Goal: Information Seeking & Learning: Learn about a topic

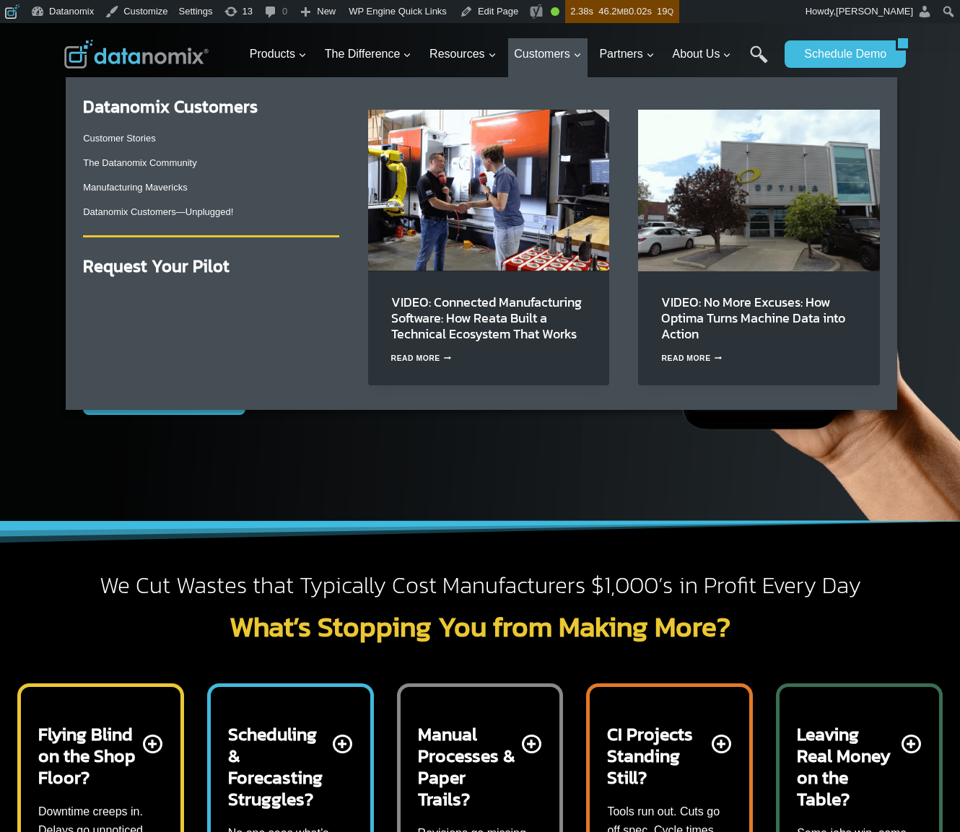
click at [528, 184] on img "Primary Navigation" at bounding box center [489, 190] width 242 height 161
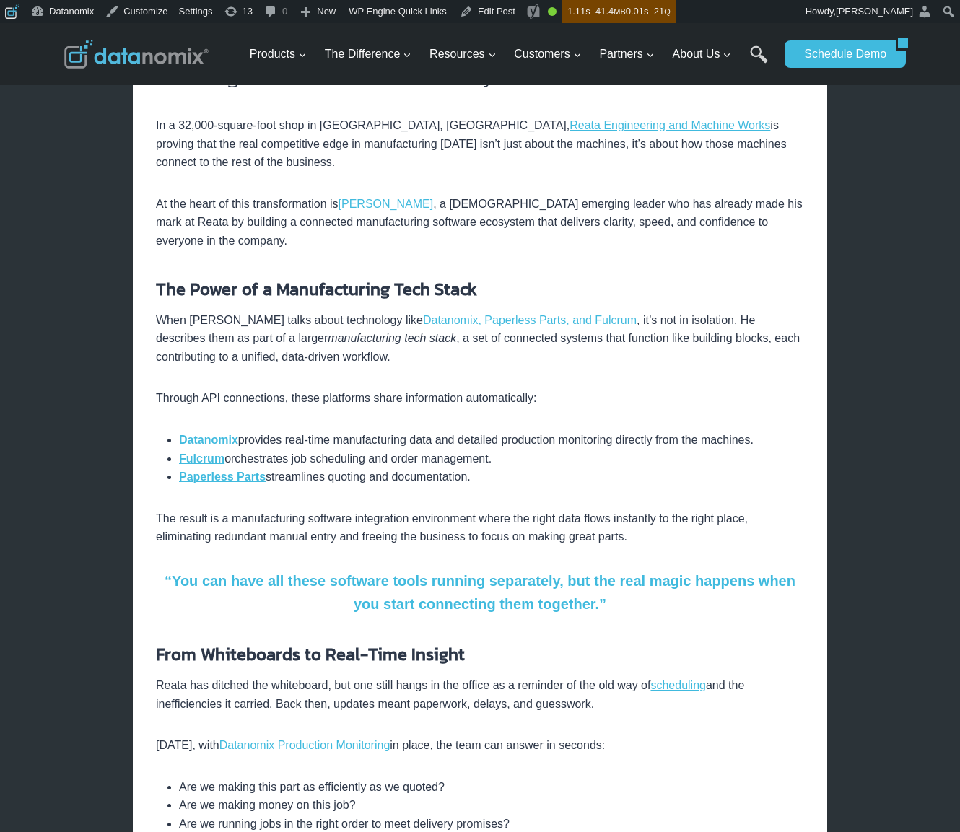
scroll to position [115, 0]
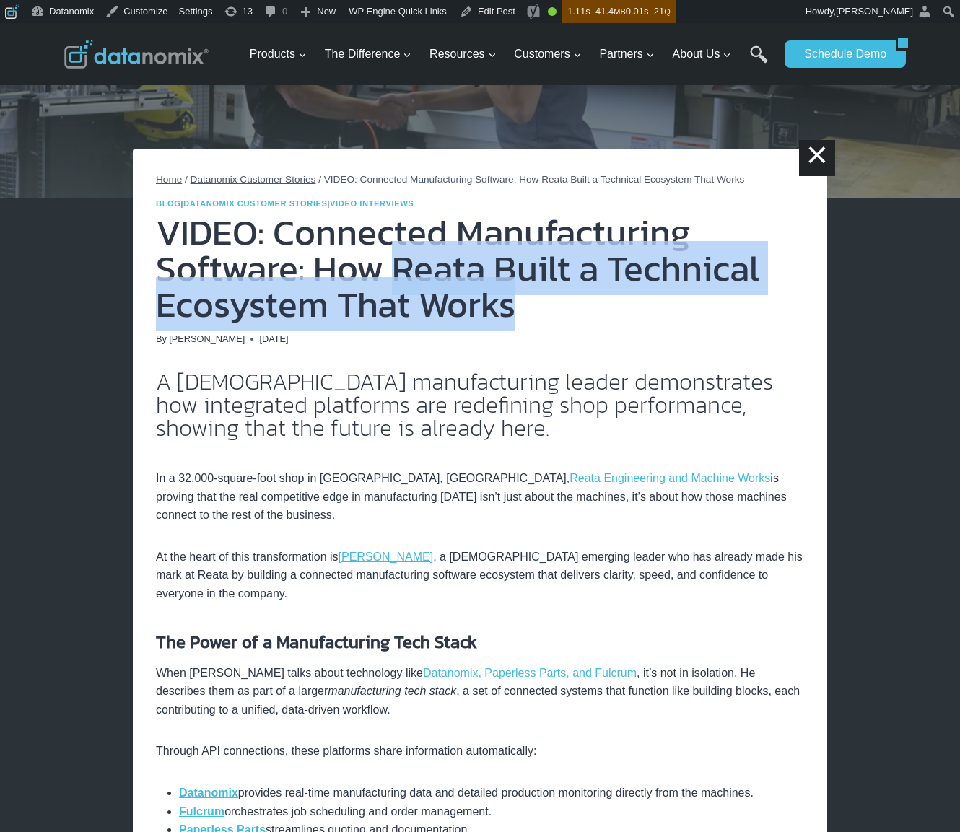
drag, startPoint x: 388, startPoint y: 271, endPoint x: 531, endPoint y: 305, distance: 146.4
click at [531, 305] on h1 "VIDEO: Connected Manufacturing Software: How Reata Built a Technical Ecosystem …" at bounding box center [480, 268] width 648 height 108
copy h1 "Reata Built a Technical Ecosystem That Works"
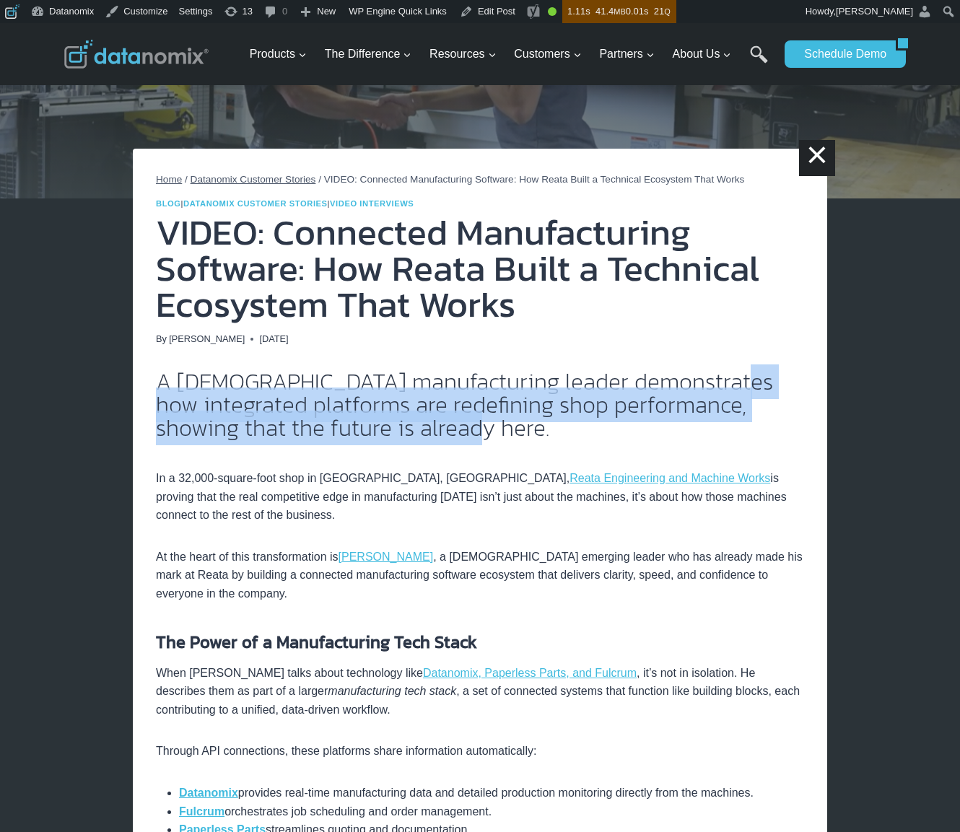
drag, startPoint x: 313, startPoint y: 418, endPoint x: 148, endPoint y: 401, distance: 166.2
copy h2 "integrated platforms are redefining shop performance, showing that the future i…"
click at [315, 229] on h1 "VIDEO: Connected Manufacturing Software: How Reata Built a Technical Ecosystem …" at bounding box center [480, 268] width 648 height 108
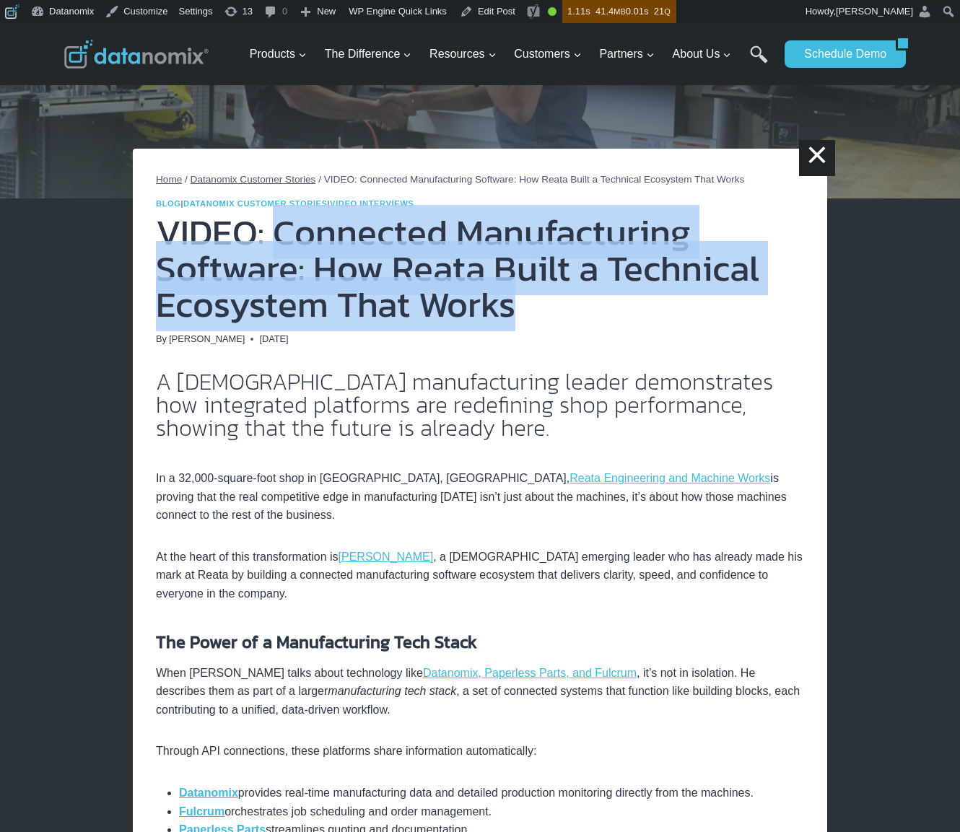
drag, startPoint x: 269, startPoint y: 228, endPoint x: 526, endPoint y: 300, distance: 266.9
click at [526, 300] on h1 "VIDEO: Connected Manufacturing Software: How Reata Built a Technical Ecosystem …" at bounding box center [480, 268] width 648 height 108
copy h1 "Connected Manufacturing Software: How Reata Built a Technical Ecosystem That Wo…"
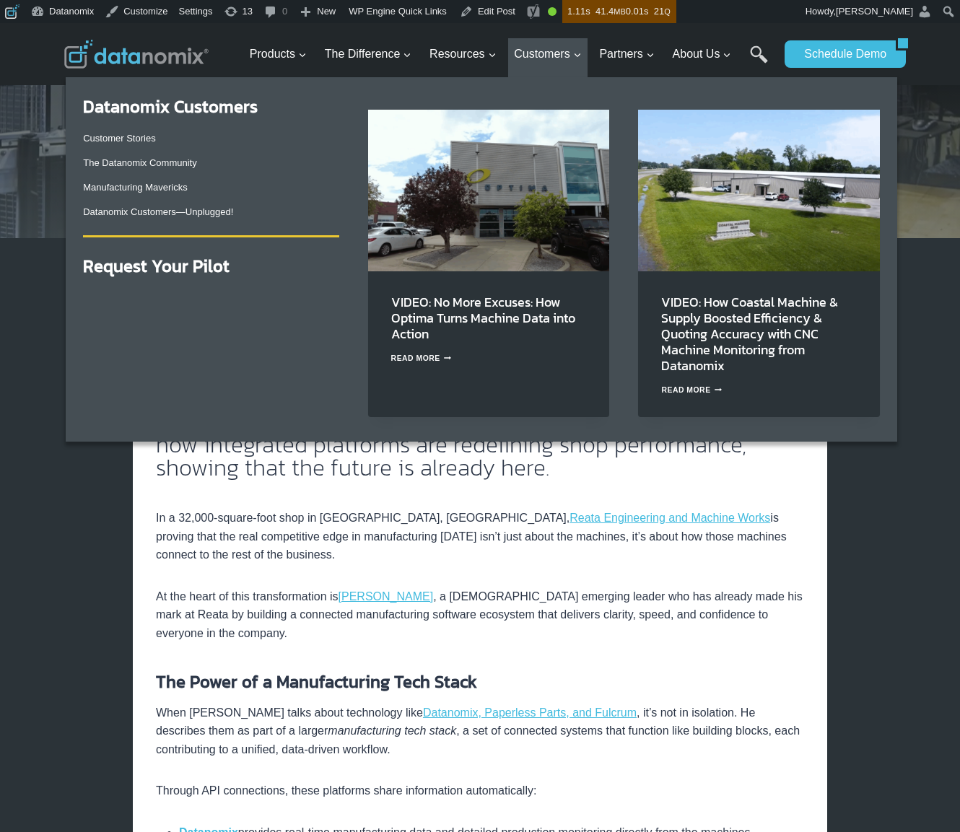
scroll to position [0, 0]
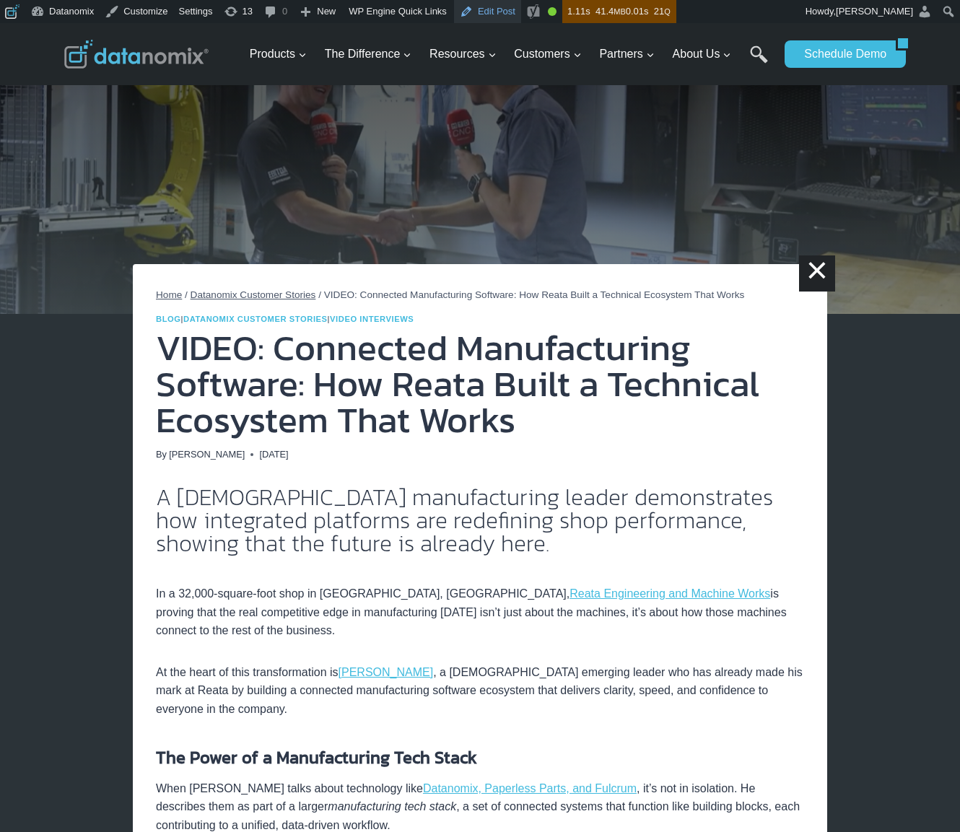
click at [485, 9] on link "Edit Post" at bounding box center [487, 11] width 67 height 23
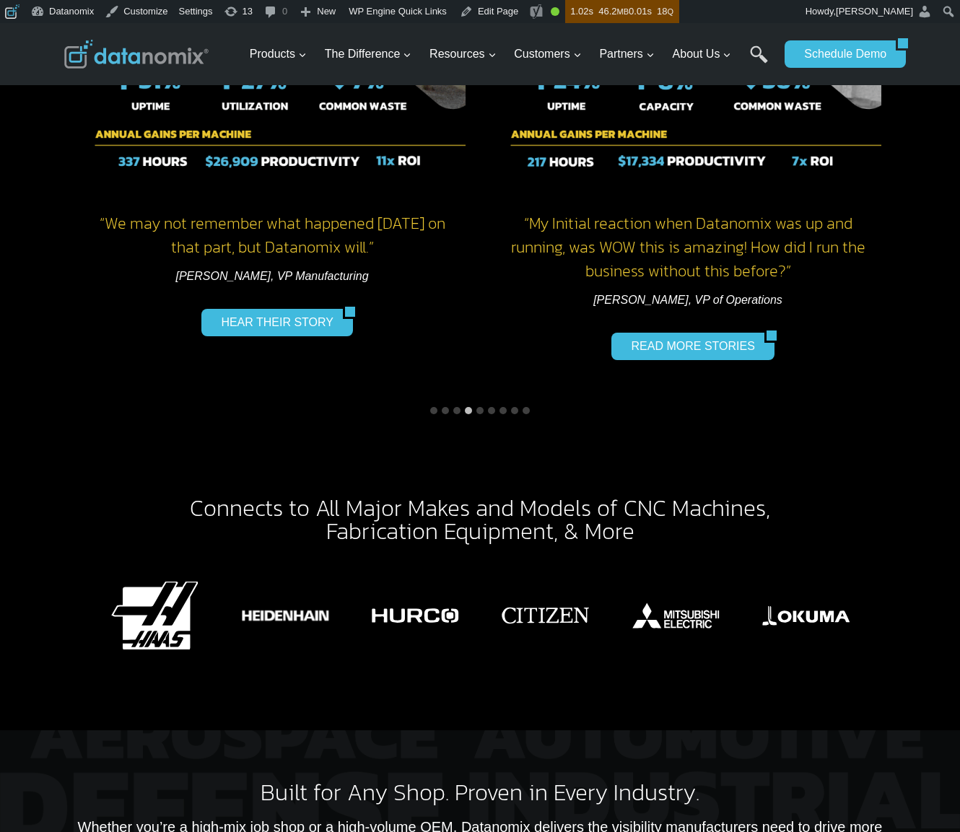
scroll to position [2590, 0]
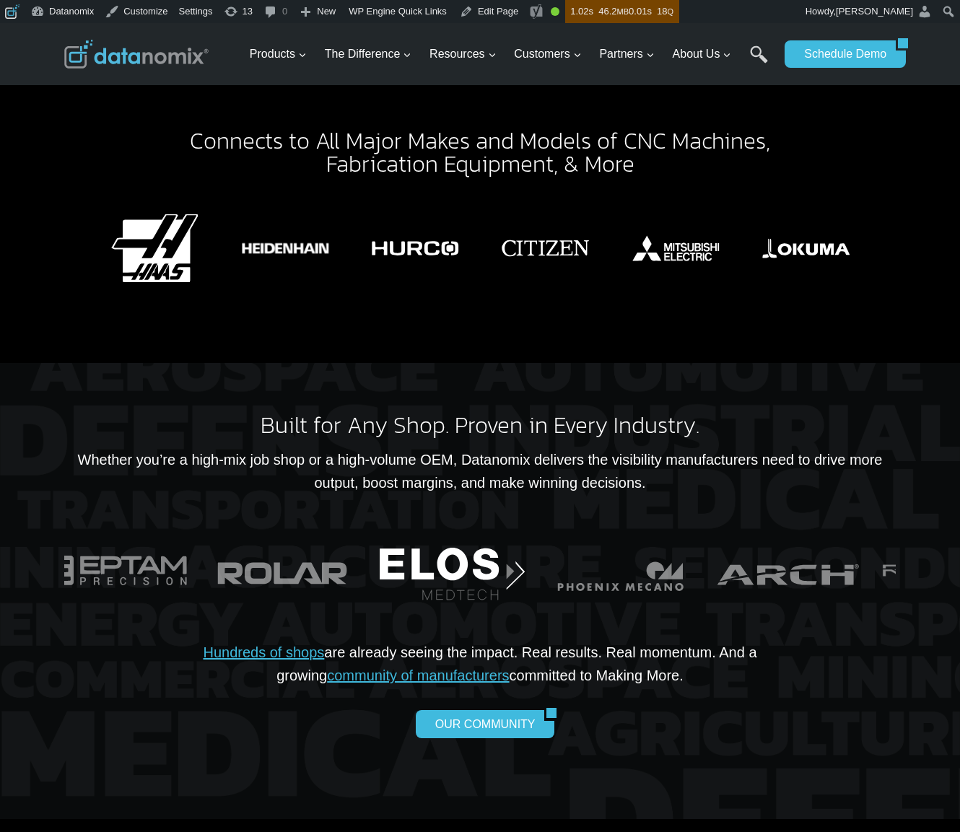
drag, startPoint x: 694, startPoint y: 512, endPoint x: 278, endPoint y: 562, distance: 419.5
click at [373, 561] on img "8 of 24" at bounding box center [452, 570] width 158 height 105
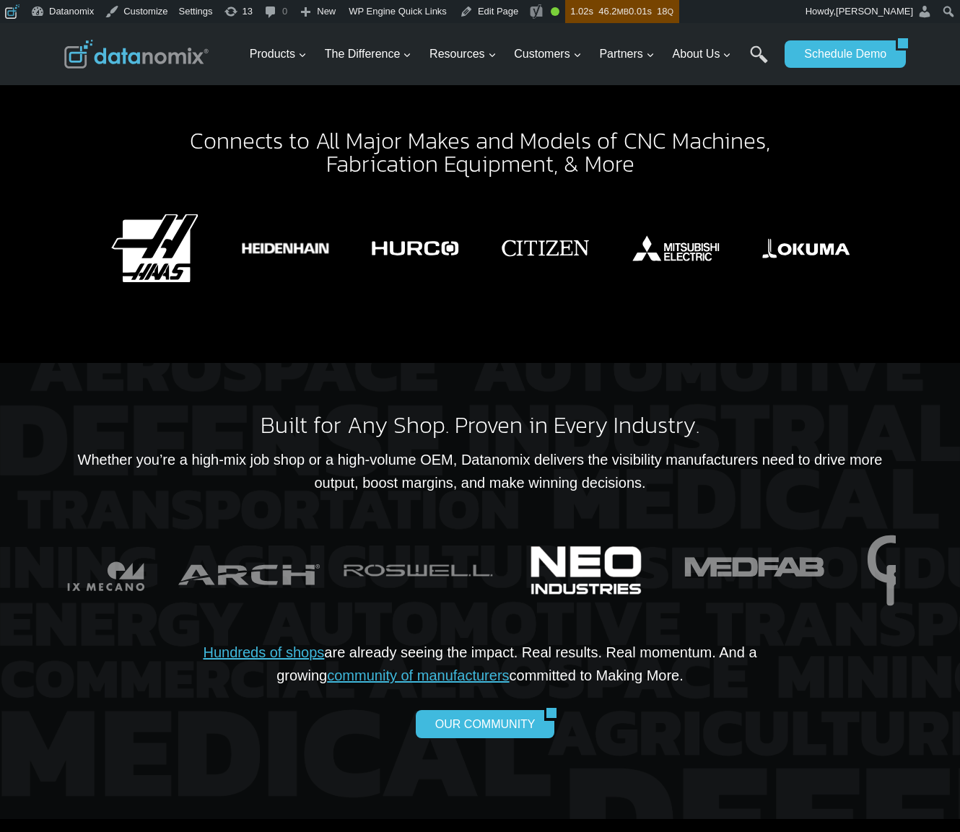
drag, startPoint x: 614, startPoint y: 523, endPoint x: 442, endPoint y: 544, distance: 172.3
click at [507, 541] on img "12 of 24" at bounding box center [586, 570] width 158 height 105
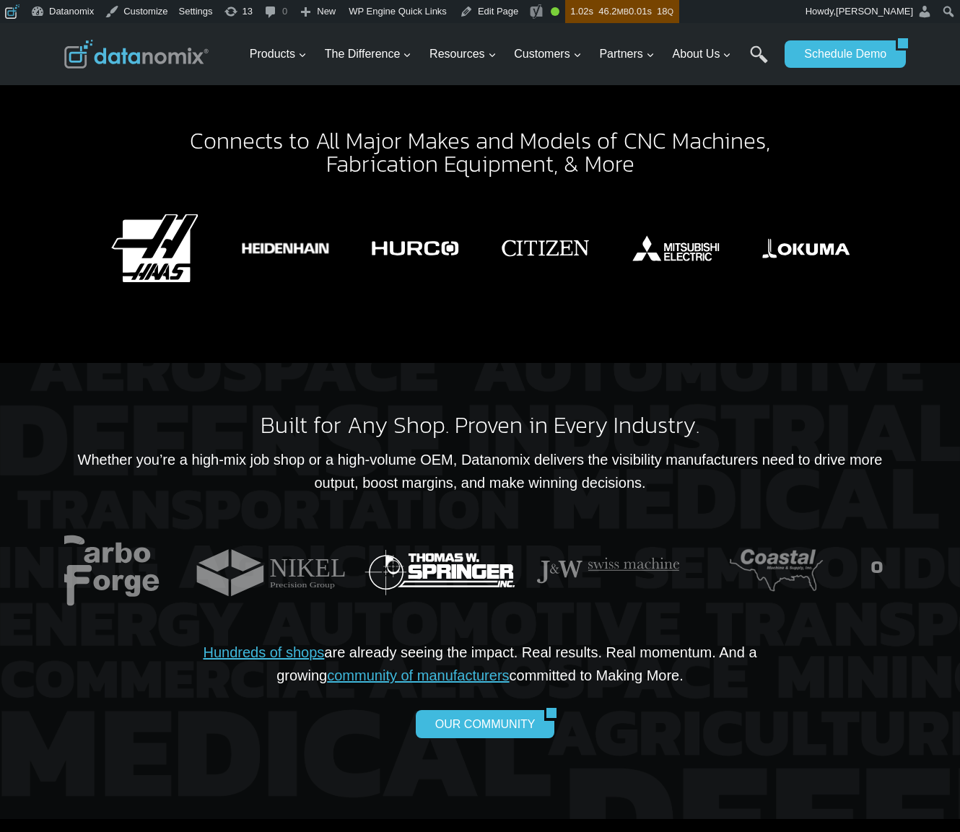
drag, startPoint x: 829, startPoint y: 509, endPoint x: 349, endPoint y: 546, distance: 480.8
click at [363, 544] on img "16 of 24" at bounding box center [440, 570] width 158 height 105
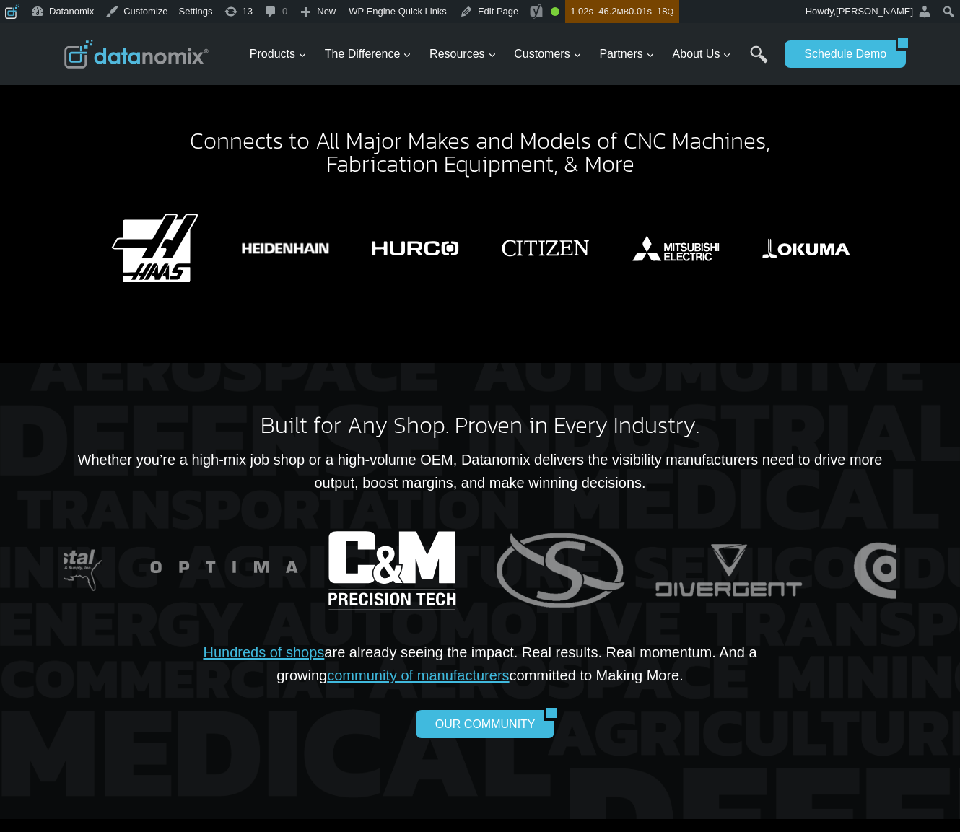
drag, startPoint x: 715, startPoint y: 515, endPoint x: 391, endPoint y: 541, distance: 325.2
click at [401, 539] on img "20 of 24" at bounding box center [392, 570] width 158 height 105
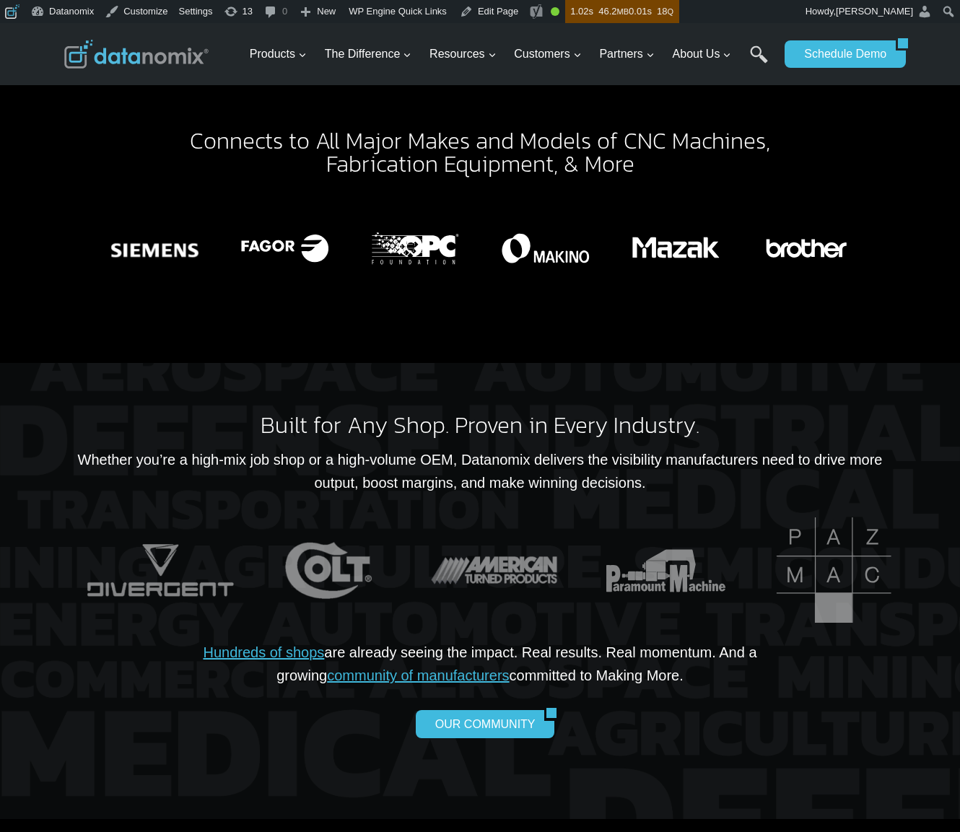
drag, startPoint x: 823, startPoint y: 516, endPoint x: 208, endPoint y: 561, distance: 616.6
click at [250, 561] on img "23 of 24" at bounding box center [329, 570] width 158 height 105
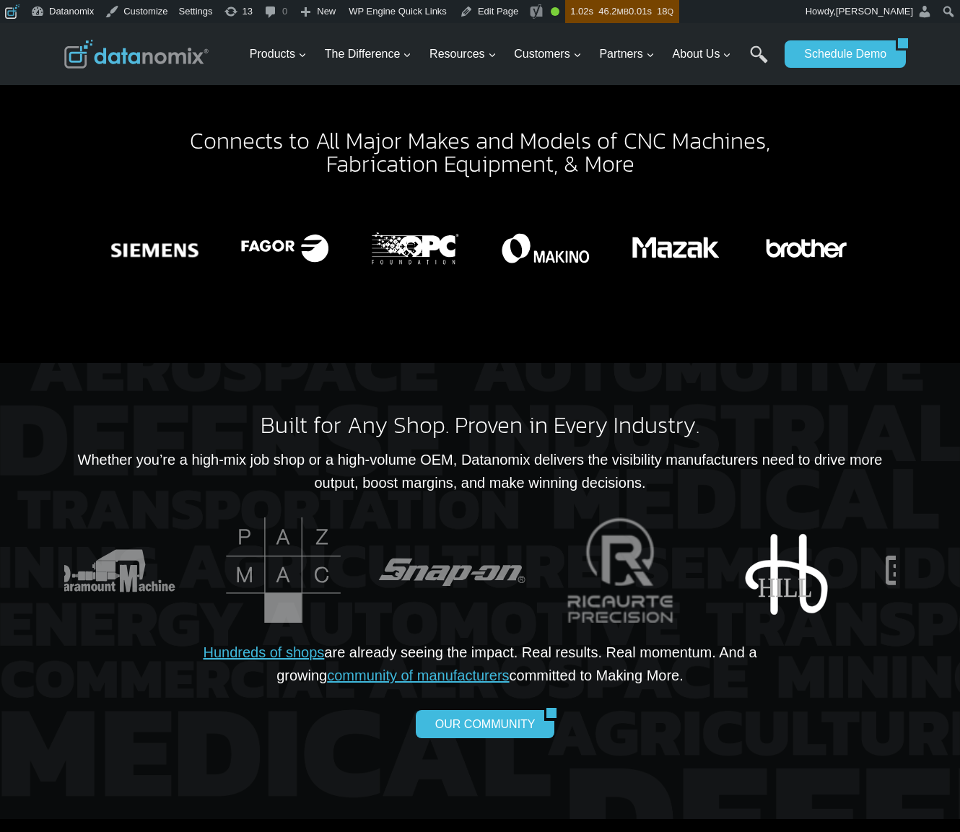
drag, startPoint x: 780, startPoint y: 518, endPoint x: 339, endPoint y: 562, distance: 443.2
click at [710, 559] on img "5 of 24" at bounding box center [789, 570] width 158 height 105
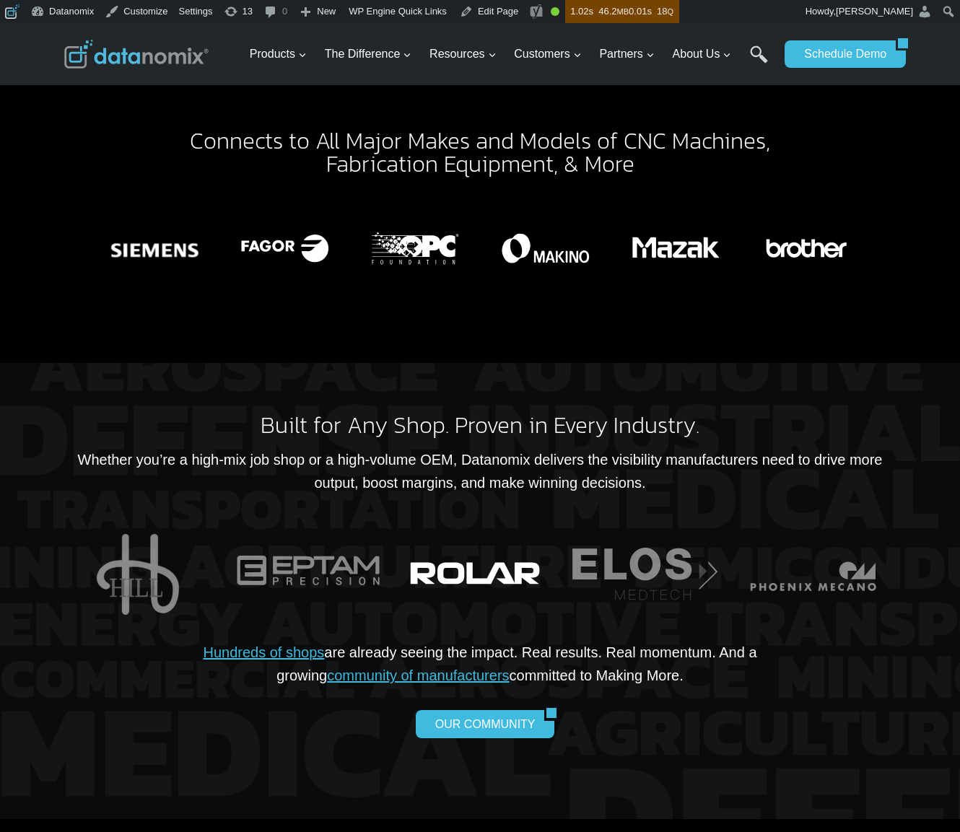
drag, startPoint x: 675, startPoint y: 524, endPoint x: 416, endPoint y: 561, distance: 261.7
click at [415, 561] on img "7 of 24" at bounding box center [477, 570] width 158 height 105
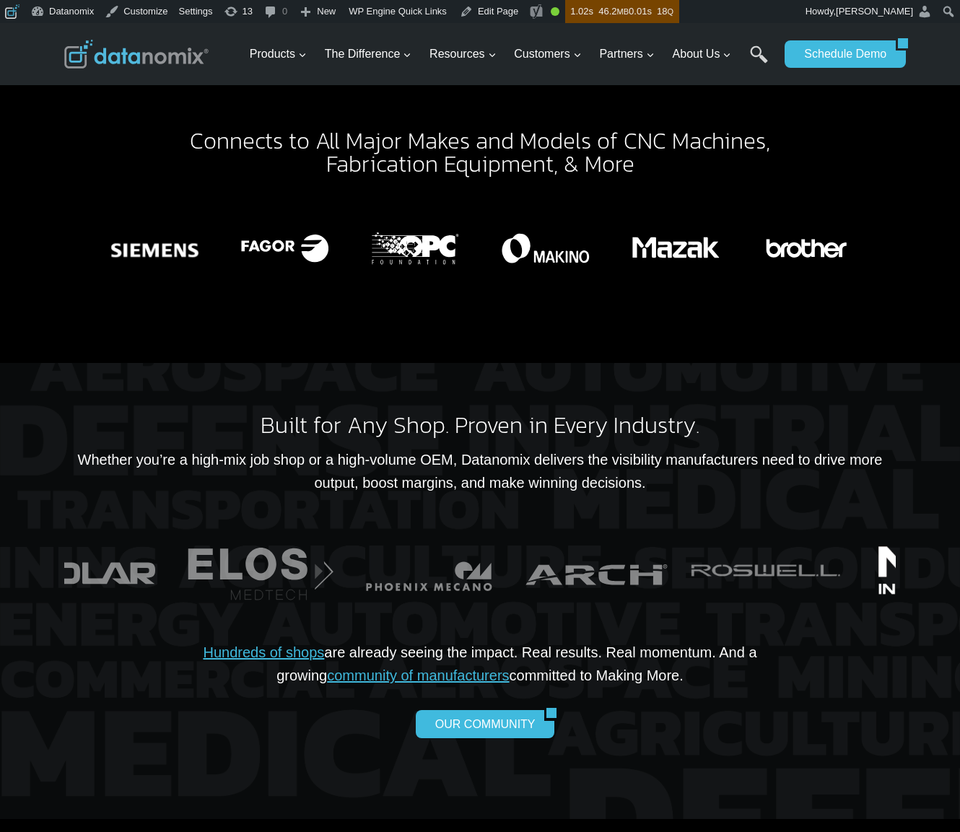
drag, startPoint x: 542, startPoint y: 551, endPoint x: 500, endPoint y: 561, distance: 43.6
click at [518, 559] on img "10 of 24" at bounding box center [597, 570] width 158 height 105
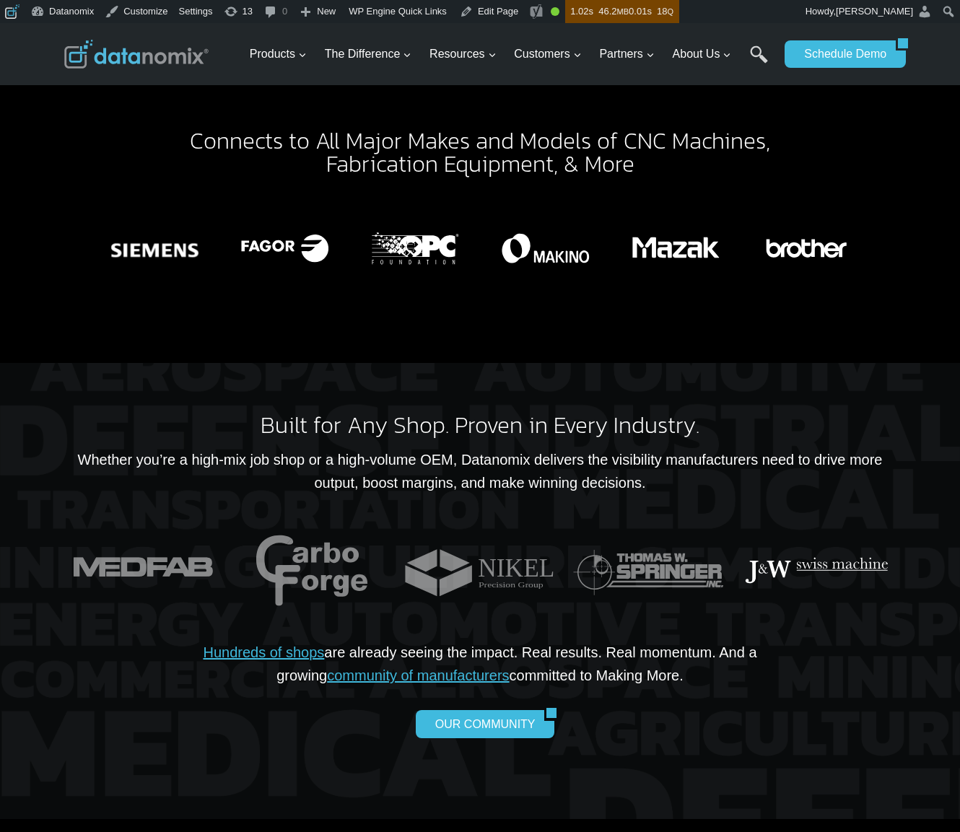
drag, startPoint x: 750, startPoint y: 534, endPoint x: 470, endPoint y: 559, distance: 281.2
click at [738, 559] on img "17 of 24" at bounding box center [817, 570] width 158 height 105
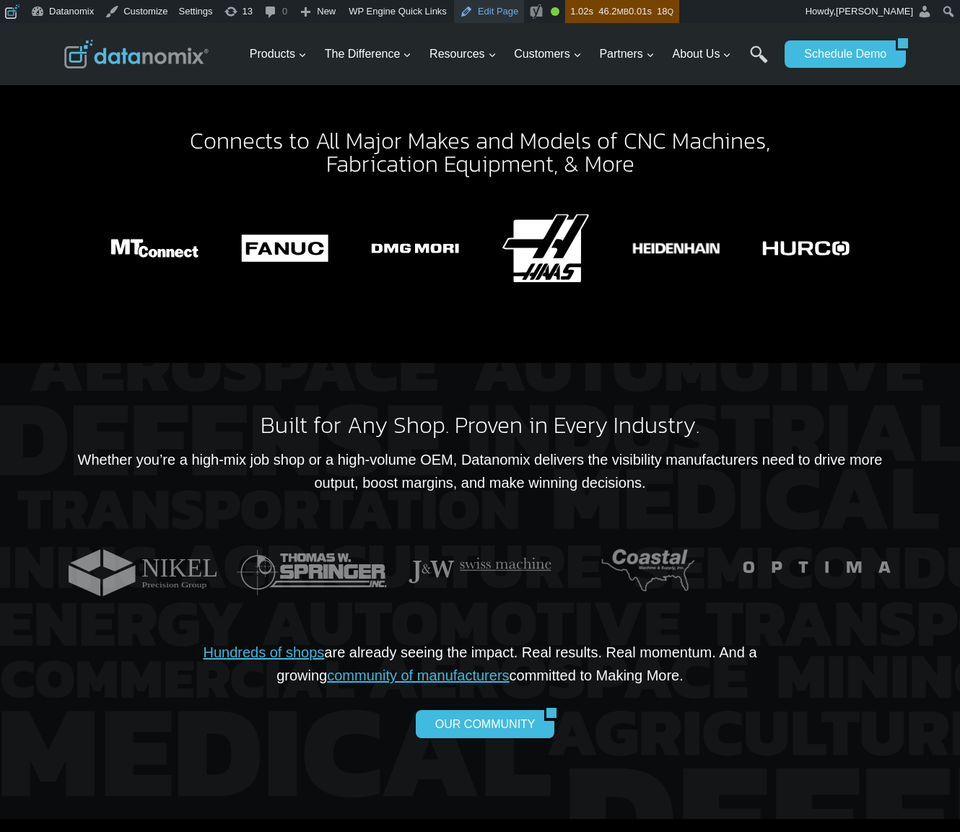
click at [515, 12] on link "Edit Page" at bounding box center [489, 11] width 70 height 23
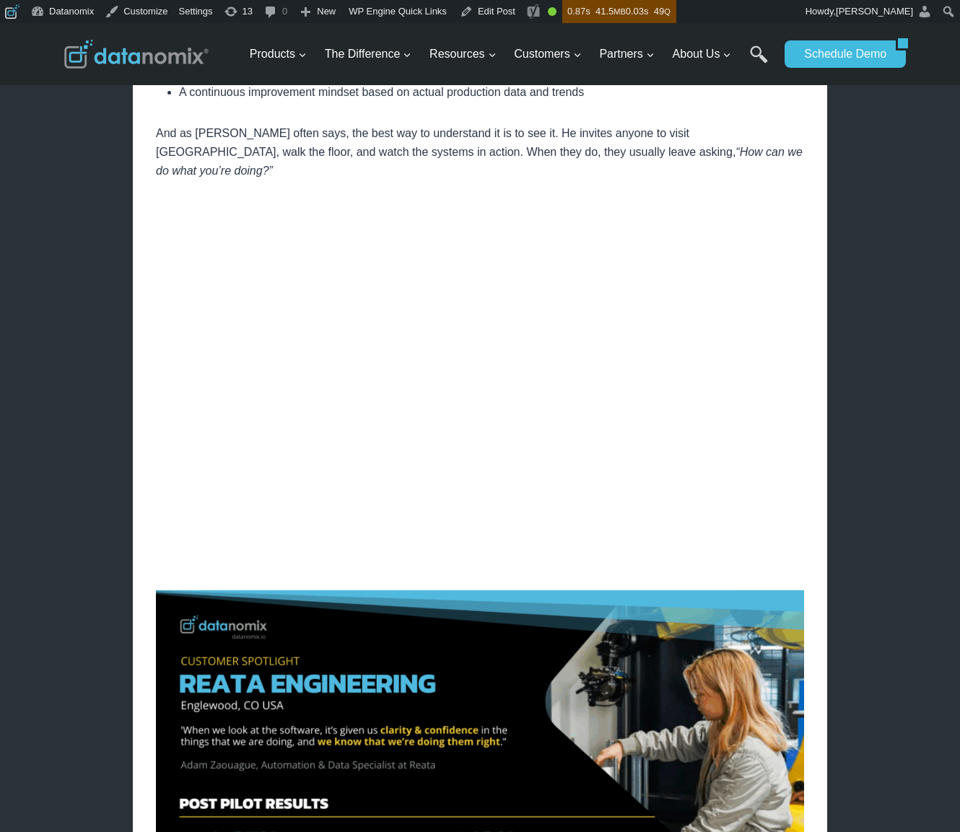
scroll to position [1785, 0]
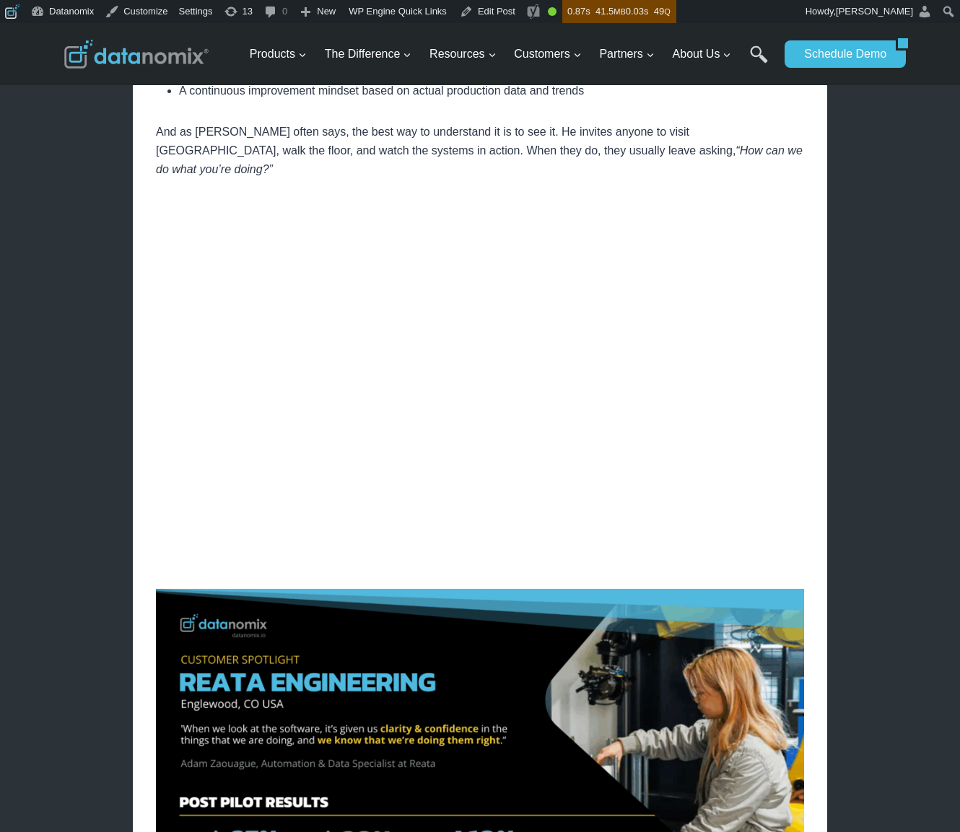
click at [934, 427] on div "× Home / Datanomix Customer Stories / VIDEO: Connected Manufacturing Software: …" at bounding box center [480, 80] width 960 height 3684
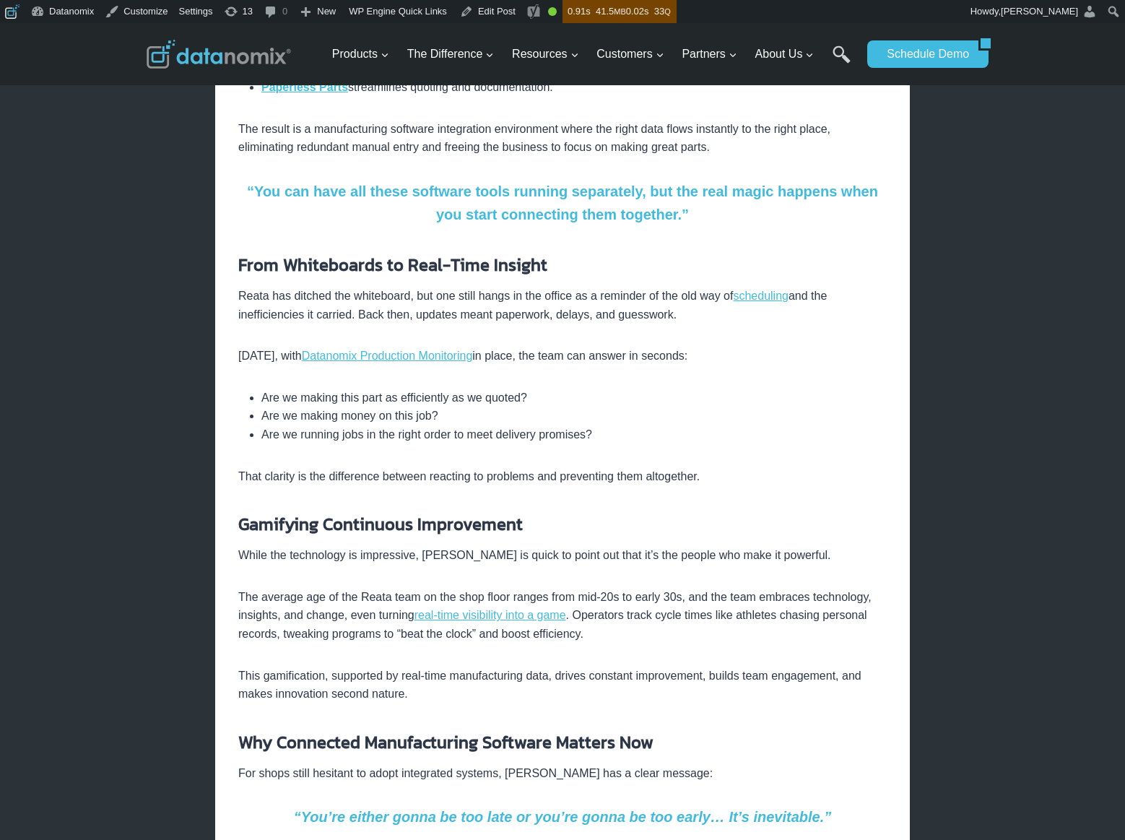
scroll to position [1046, 0]
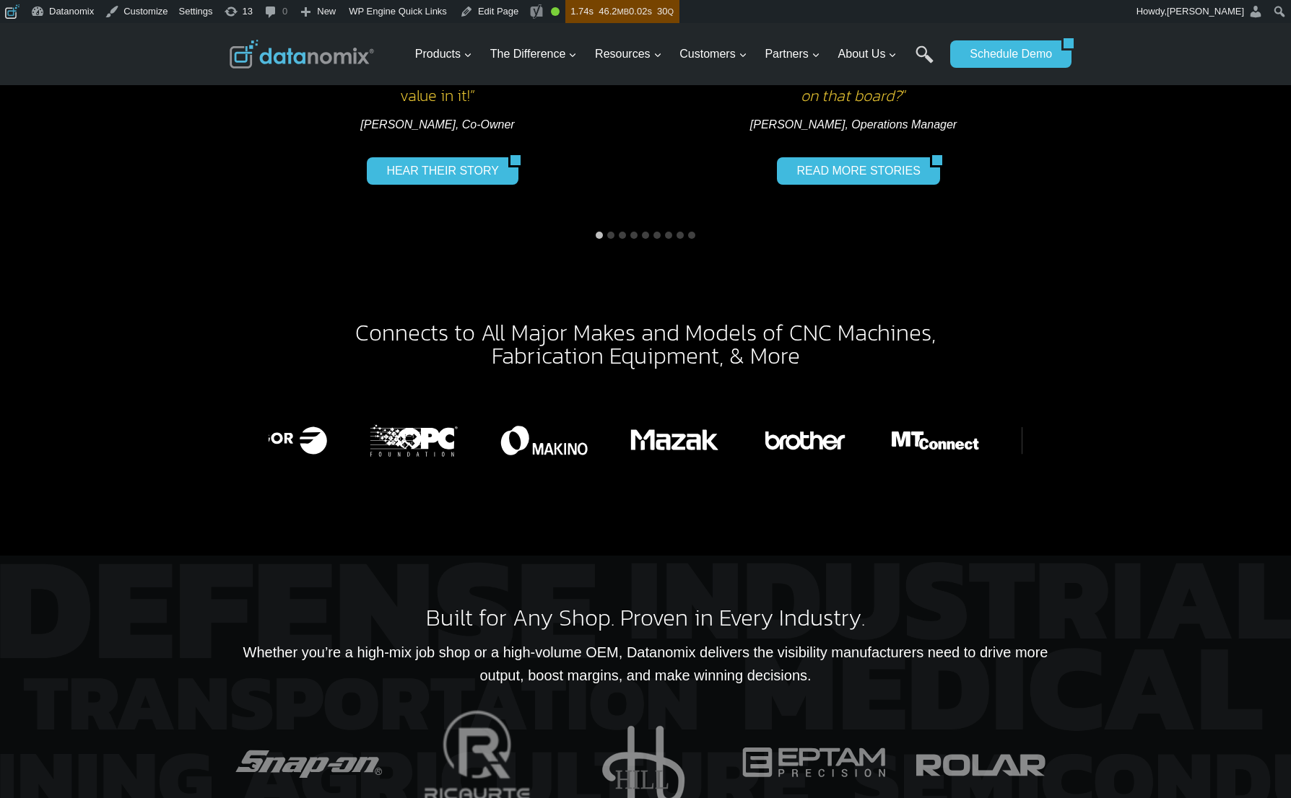
drag, startPoint x: 347, startPoint y: 417, endPoint x: 961, endPoint y: 389, distance: 614.2
click at [961, 406] on img "1 of 15" at bounding box center [935, 440] width 103 height 68
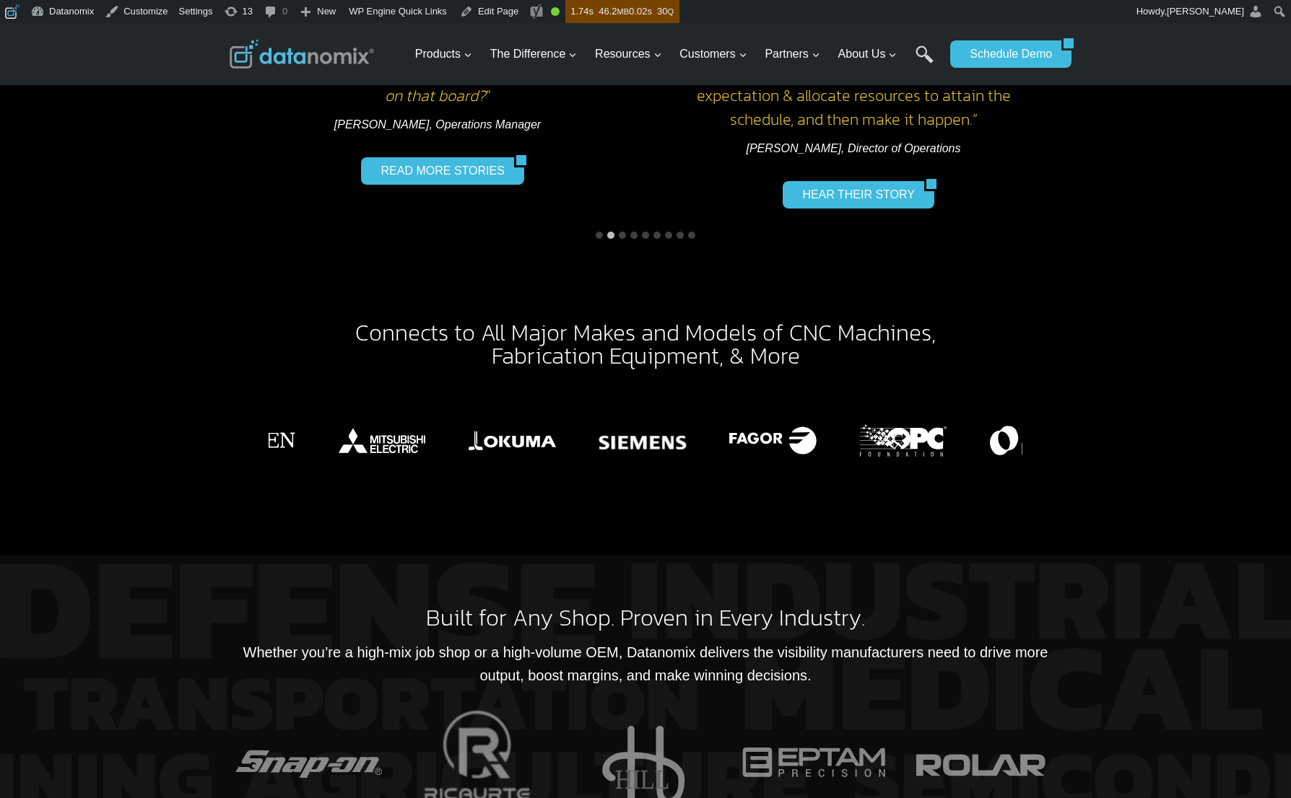
drag, startPoint x: 464, startPoint y: 396, endPoint x: 942, endPoint y: 378, distance: 478.2
click at [943, 406] on img "12 of 15" at bounding box center [903, 440] width 103 height 68
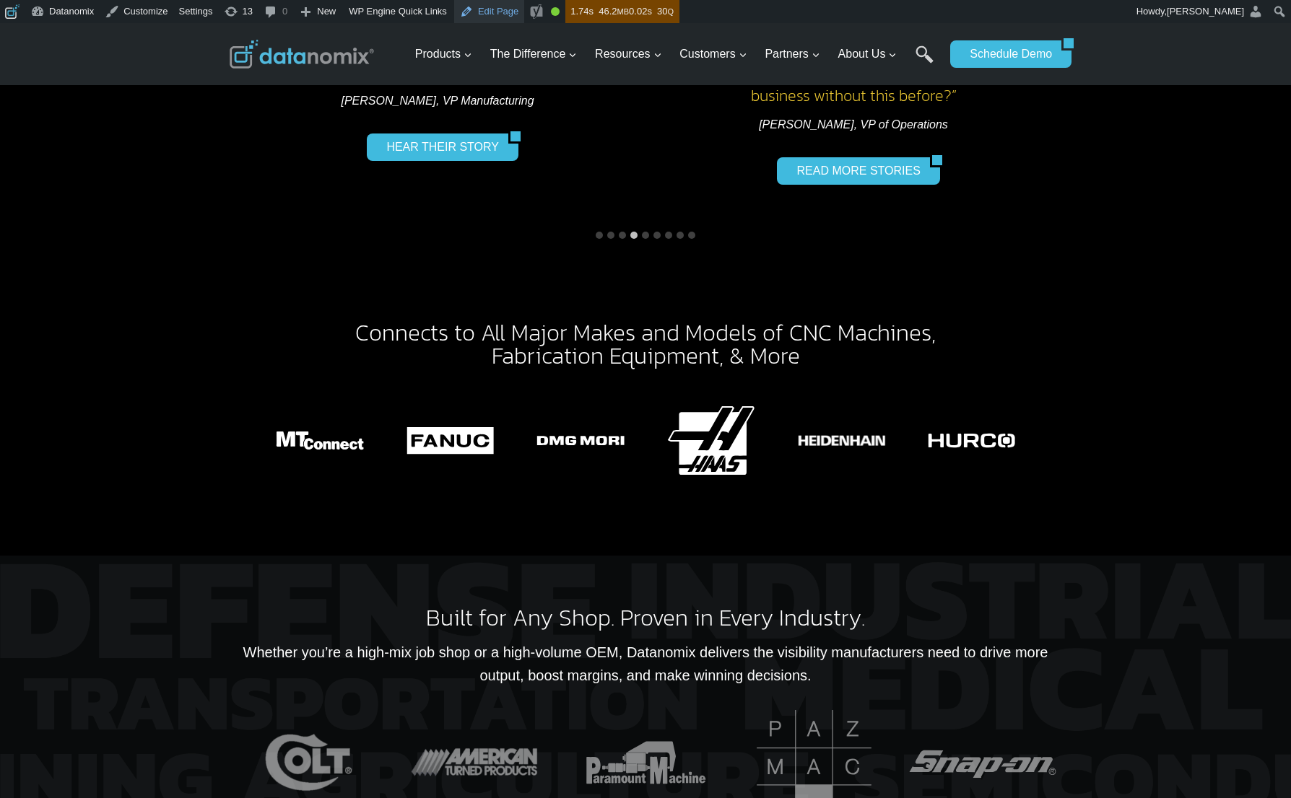
click at [506, 12] on link "Edit Page" at bounding box center [489, 11] width 70 height 23
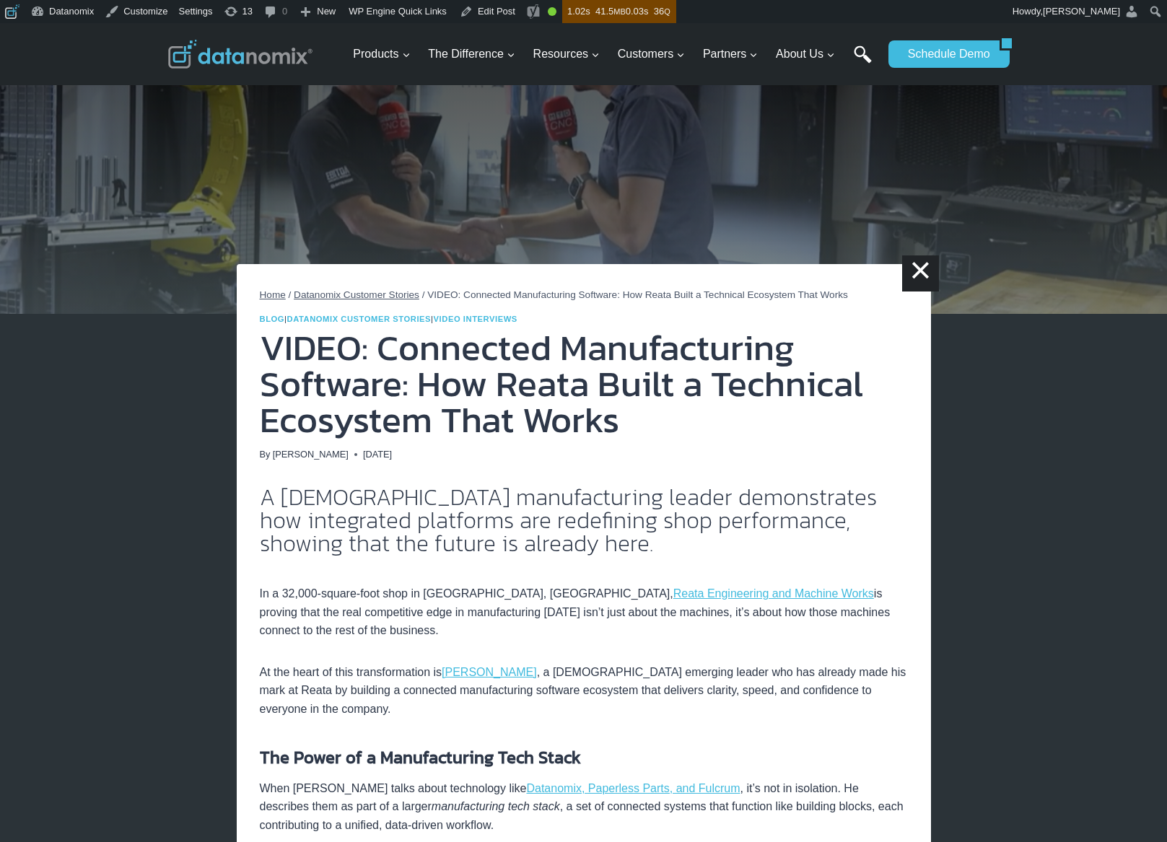
click at [857, 49] on link "Search" at bounding box center [863, 61] width 18 height 32
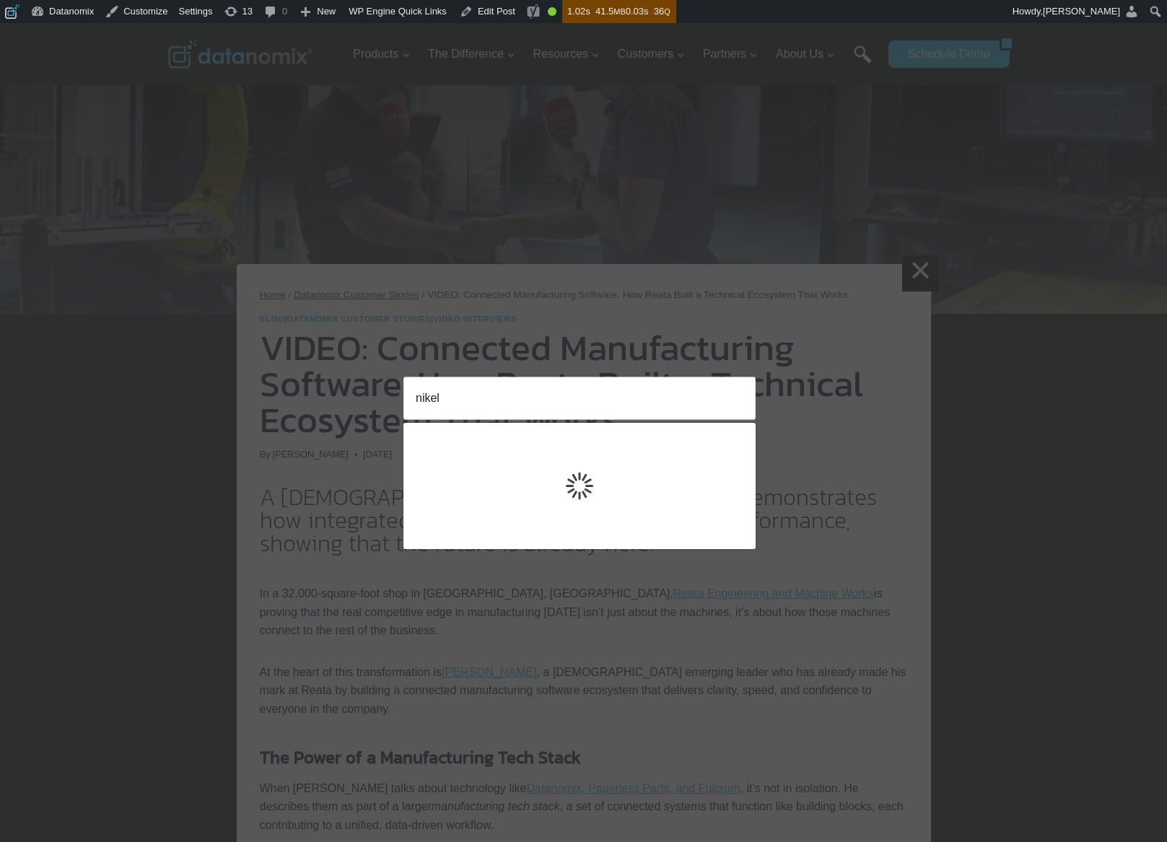
type input "nikel"
click input "Search" at bounding box center [0, 0] width 0 height 0
